Goal: Share content

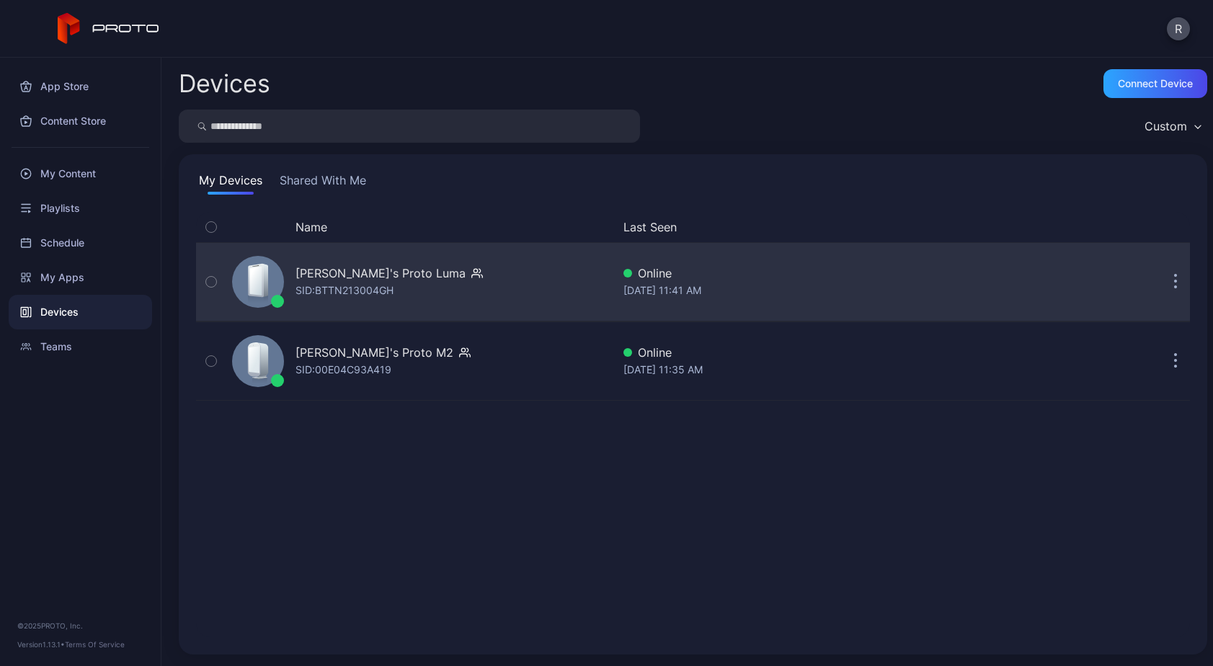
click at [286, 274] on div "[PERSON_NAME]'s Proto [PERSON_NAME]: BTTN213004GH" at bounding box center [419, 282] width 386 height 72
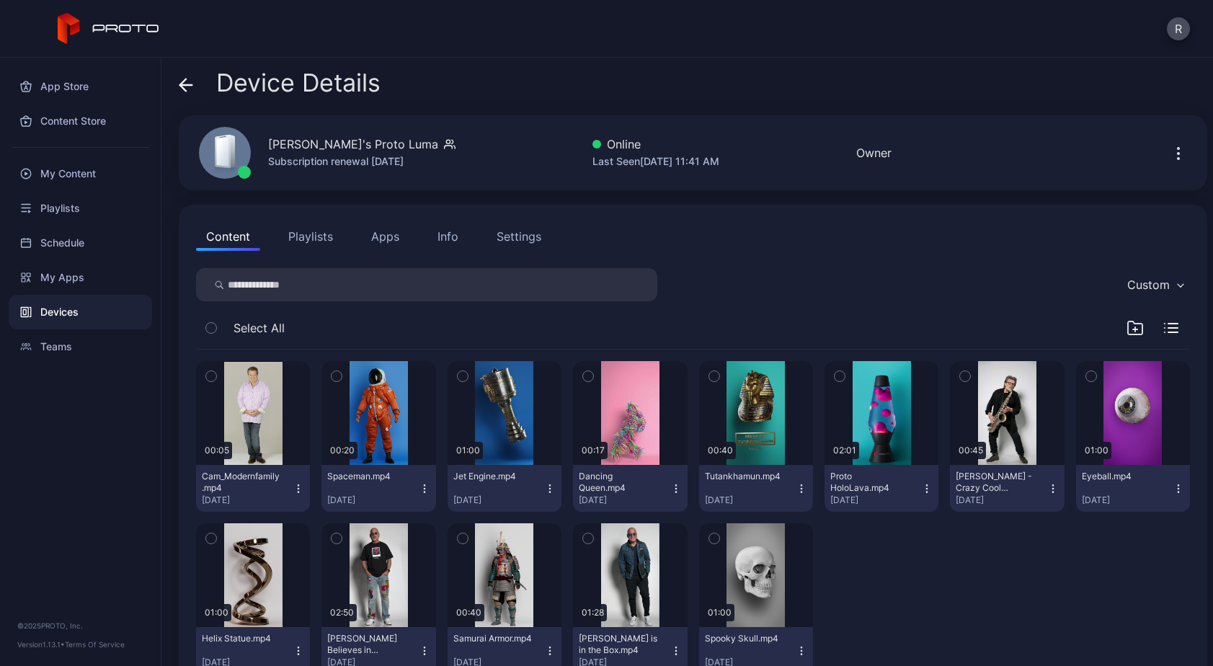
click at [1170, 153] on icon "button" at bounding box center [1178, 153] width 17 height 17
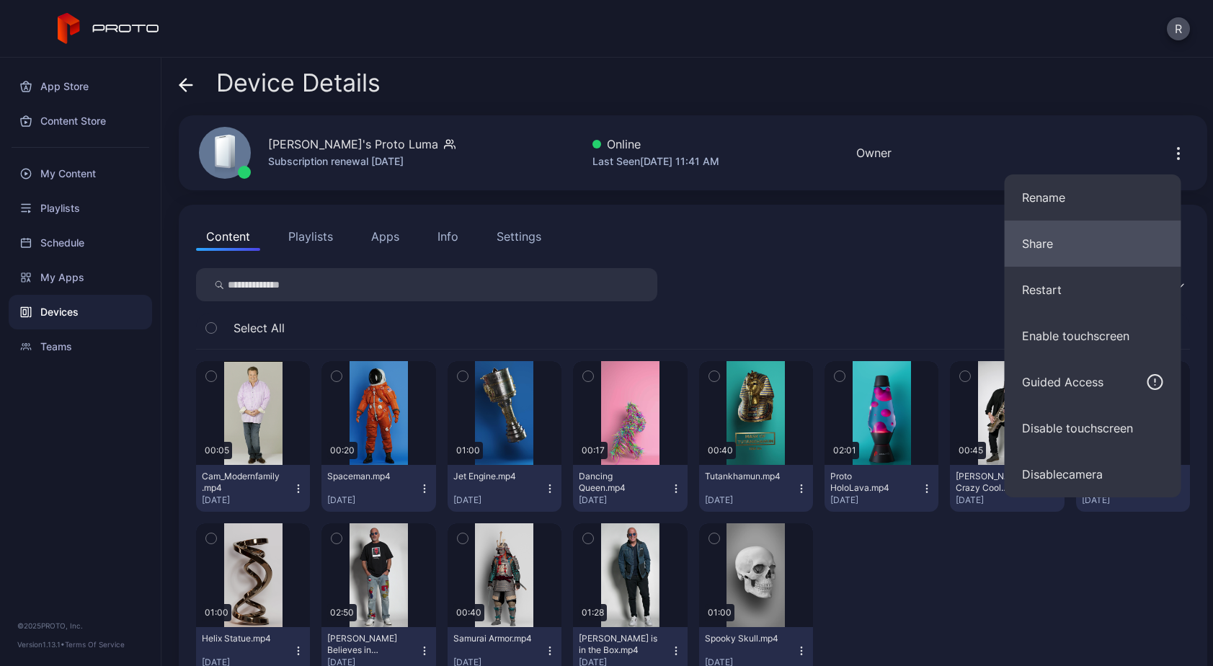
click at [1065, 234] on button "Share" at bounding box center [1093, 244] width 177 height 46
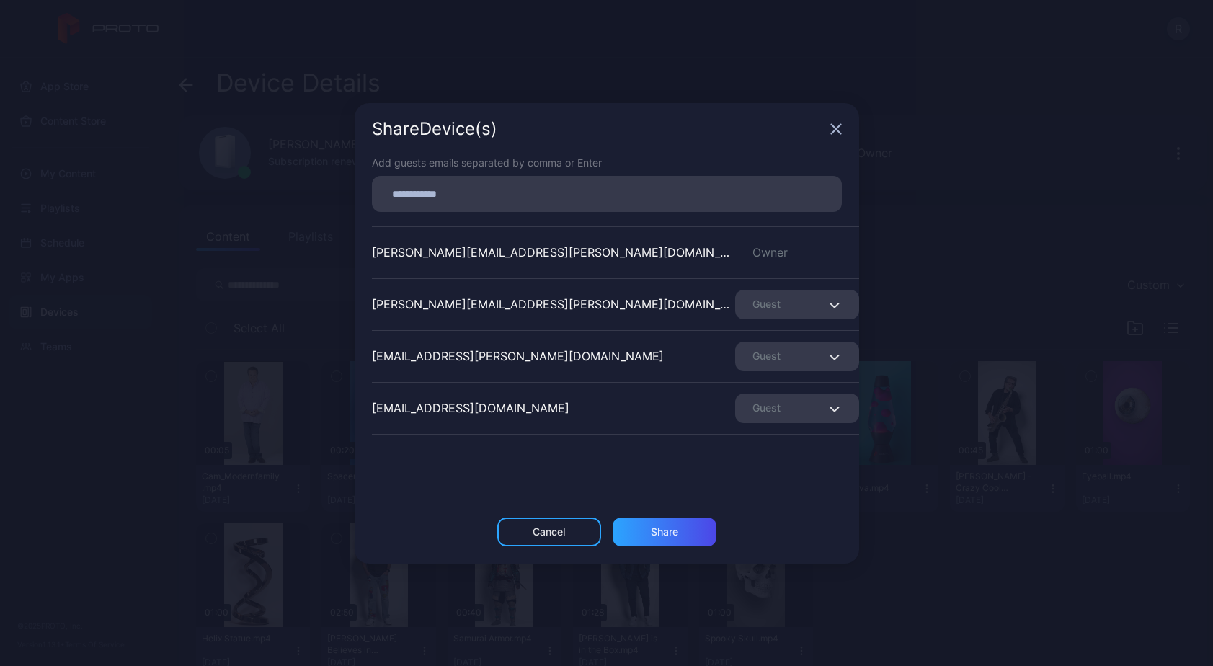
click at [562, 187] on input at bounding box center [607, 194] width 453 height 19
paste input
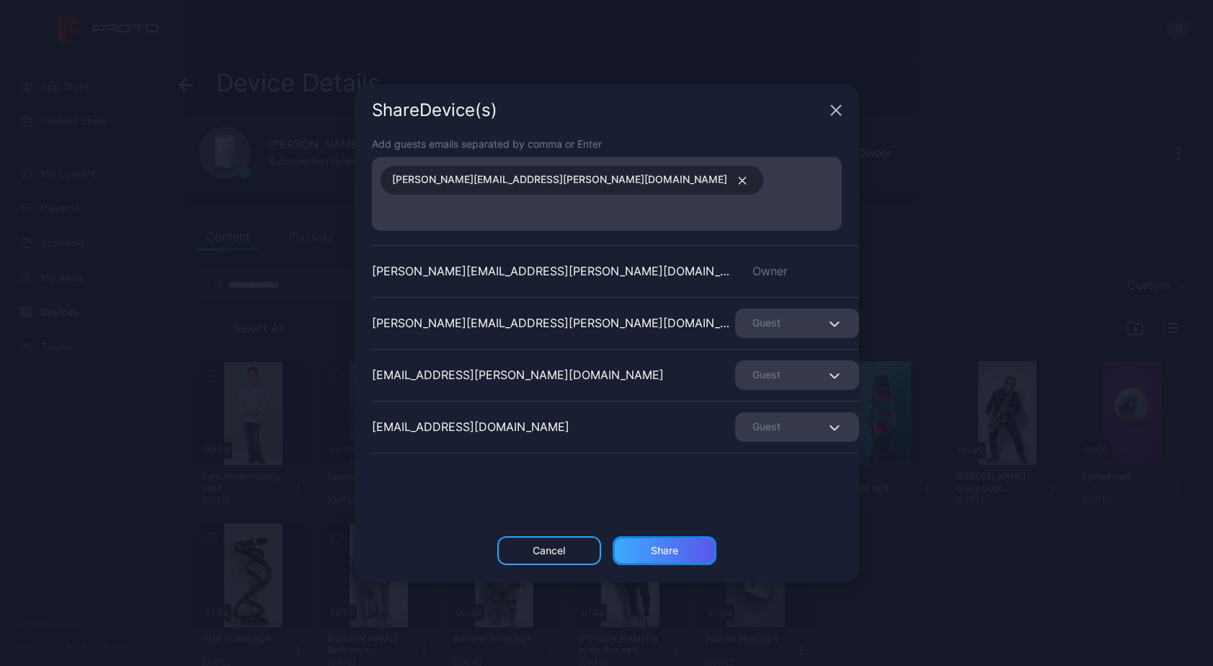
click at [686, 536] on div "Share" at bounding box center [665, 550] width 104 height 29
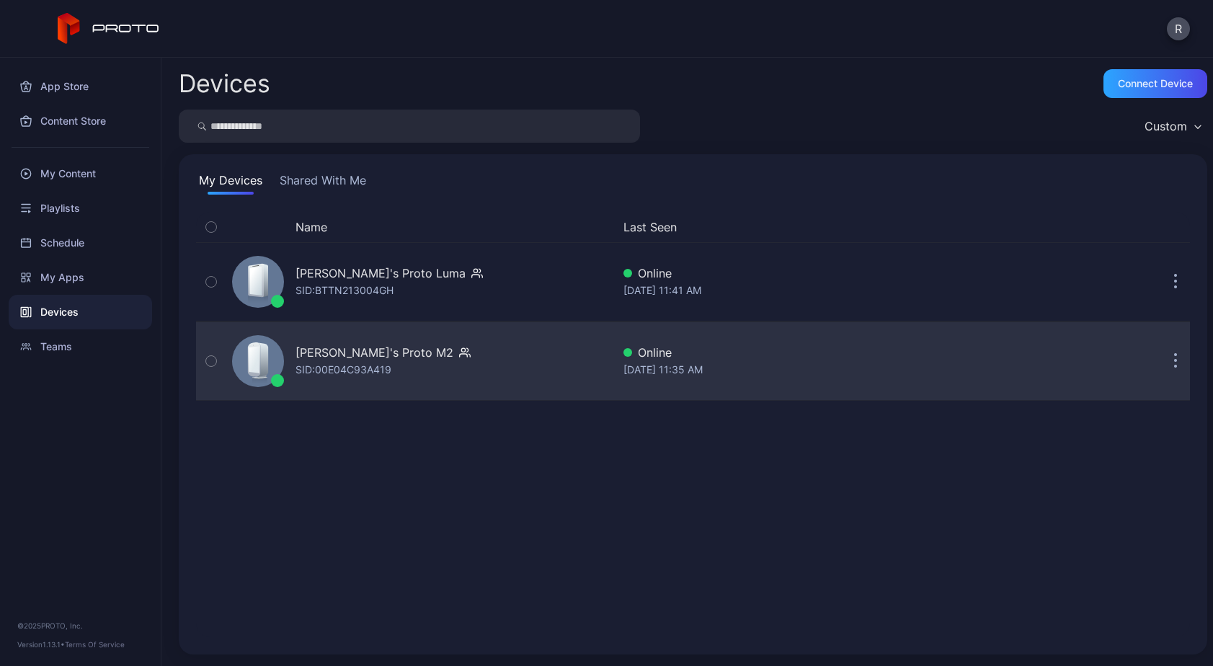
click at [316, 359] on div "[PERSON_NAME]'s Proto M2" at bounding box center [375, 352] width 158 height 17
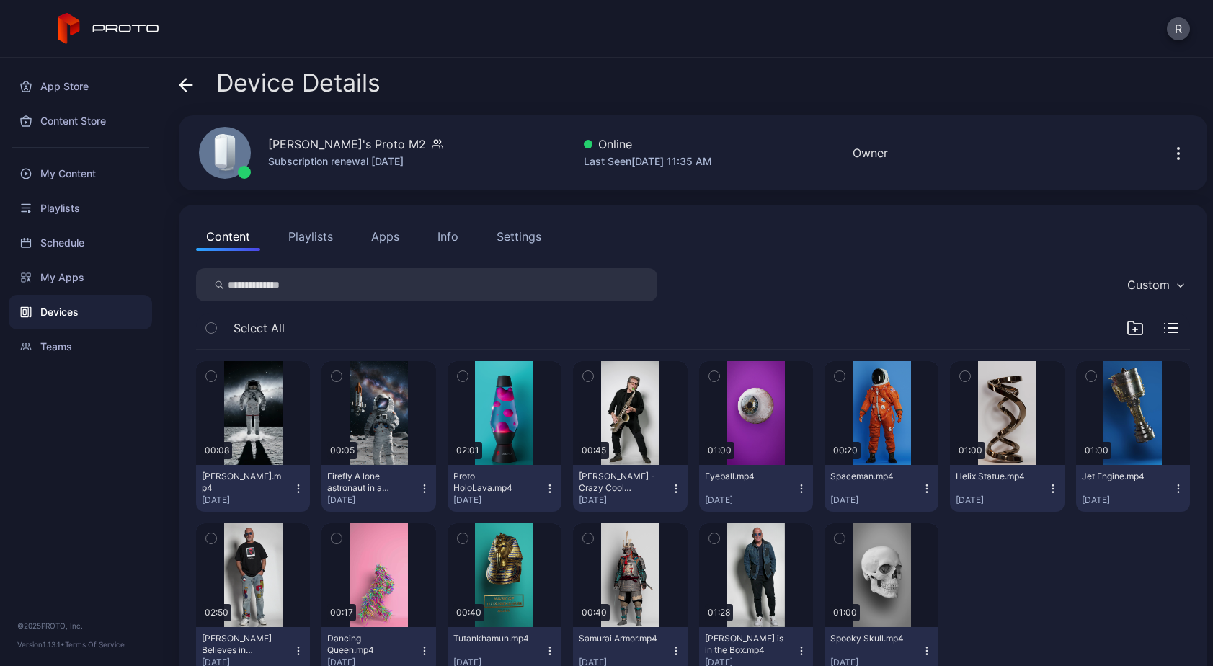
click at [1170, 152] on icon "button" at bounding box center [1178, 153] width 17 height 17
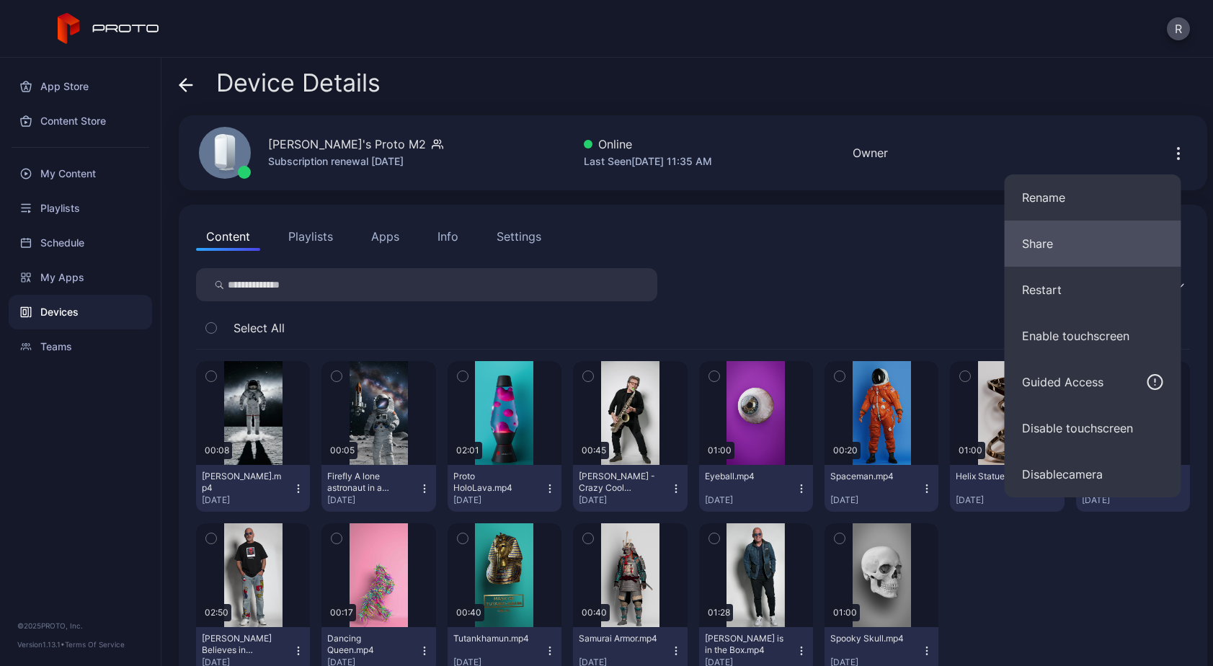
click at [1044, 251] on button "Share" at bounding box center [1093, 244] width 177 height 46
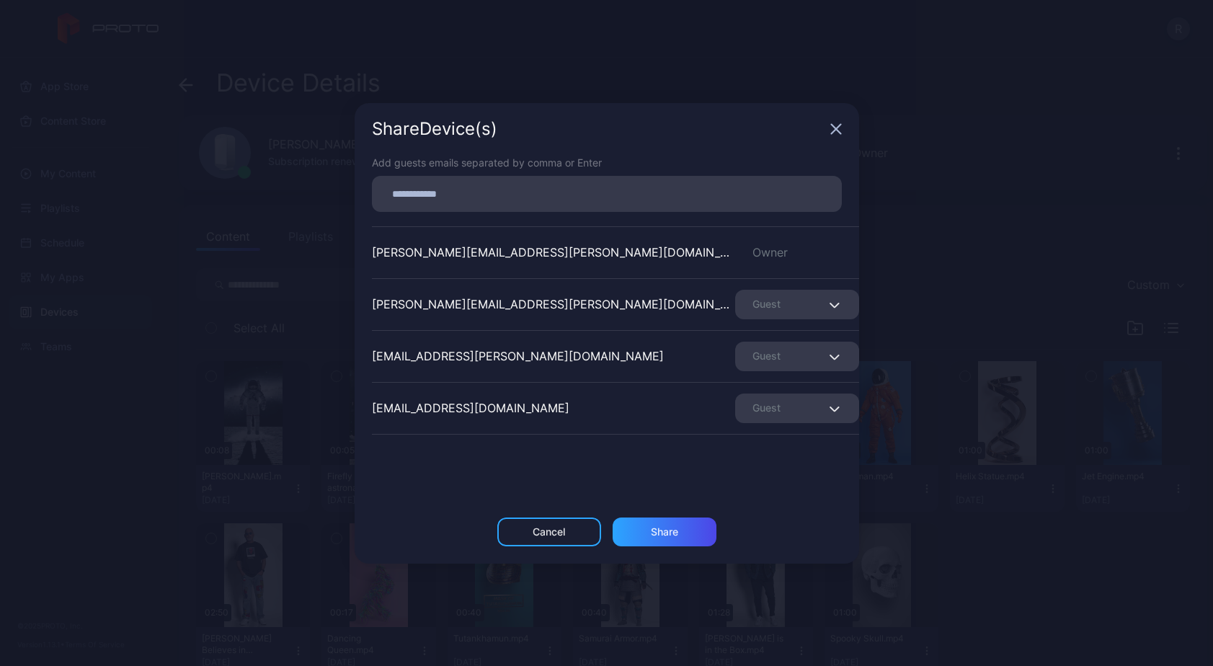
click at [637, 185] on input at bounding box center [607, 194] width 453 height 19
click at [529, 192] on input at bounding box center [607, 194] width 453 height 19
paste input
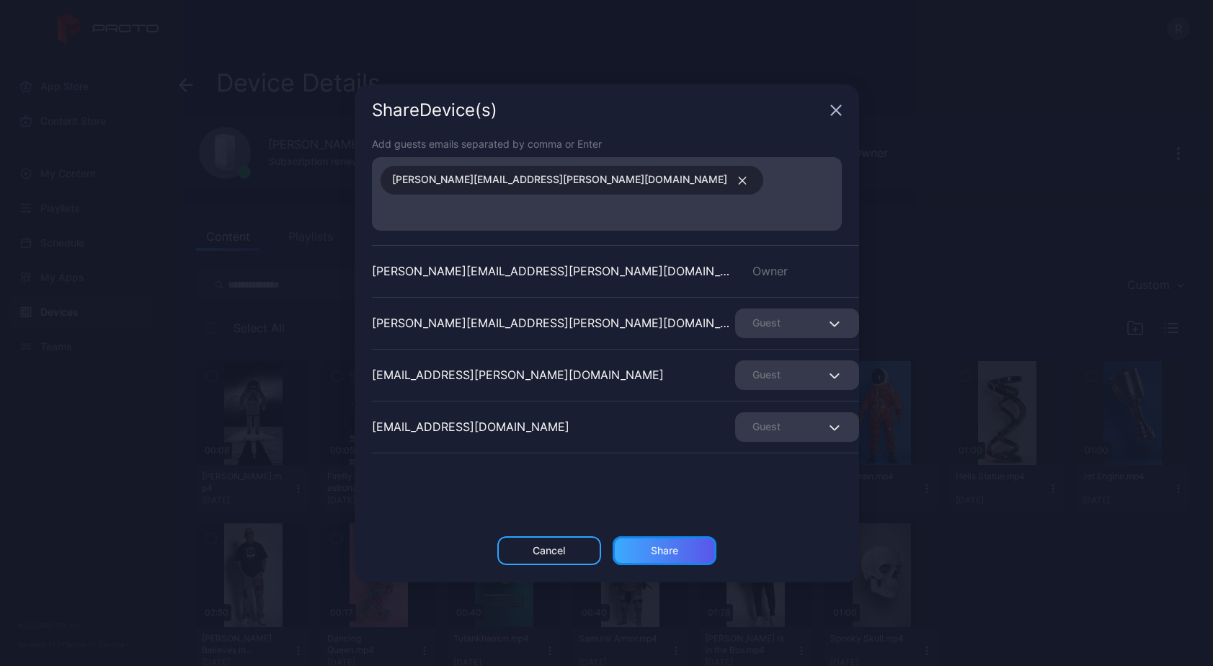
click at [680, 536] on div "Share" at bounding box center [665, 550] width 104 height 29
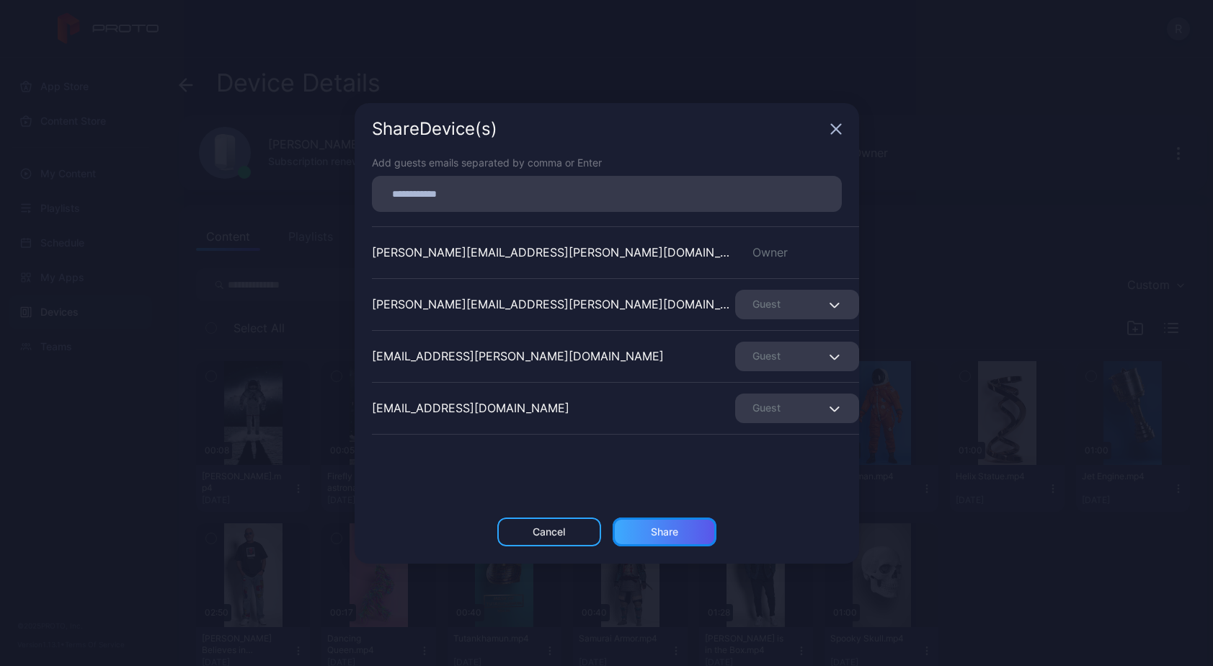
click at [652, 531] on div "Share" at bounding box center [664, 532] width 27 height 12
